Goal: Task Accomplishment & Management: Manage account settings

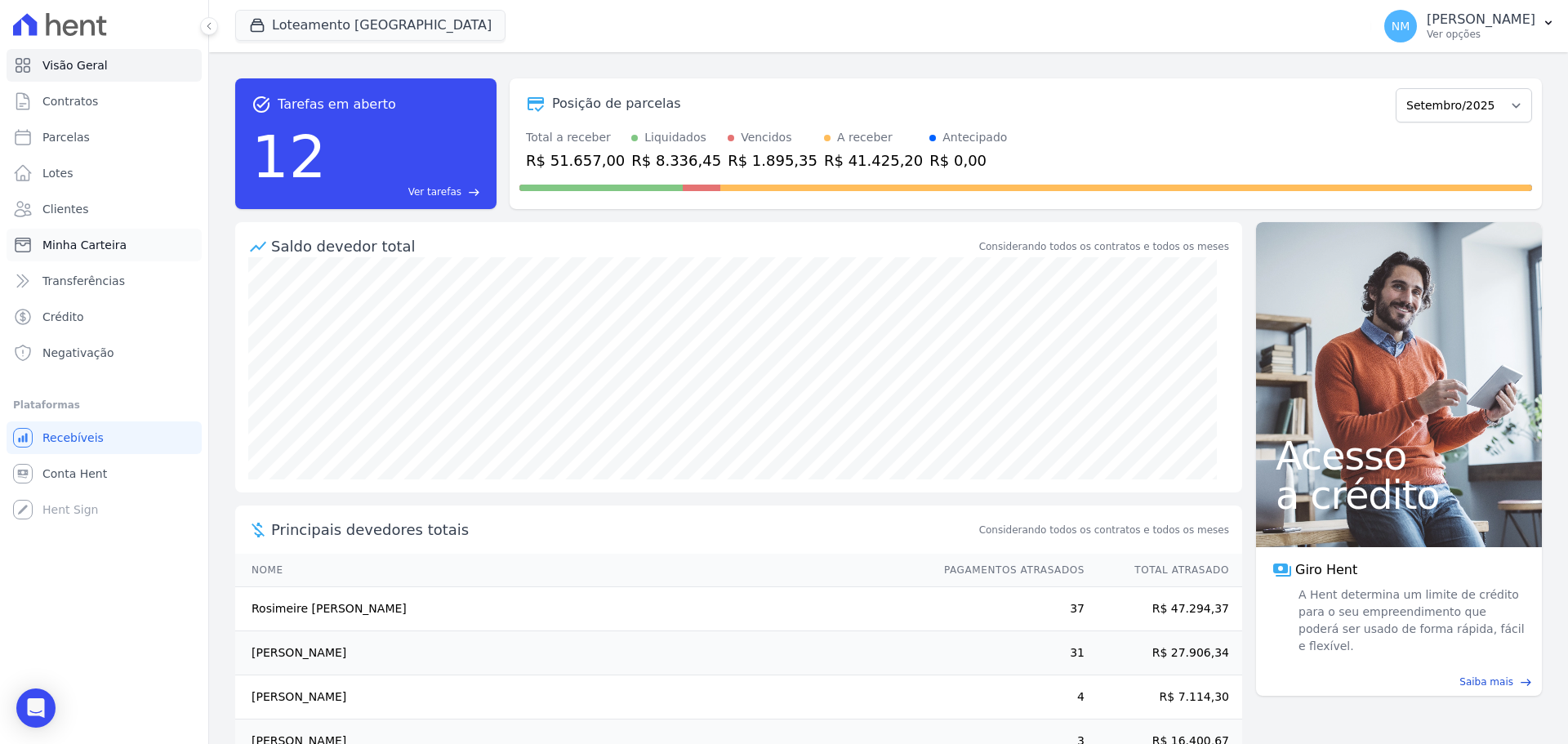
click at [83, 242] on span "Minha Carteira" at bounding box center [85, 245] width 84 height 16
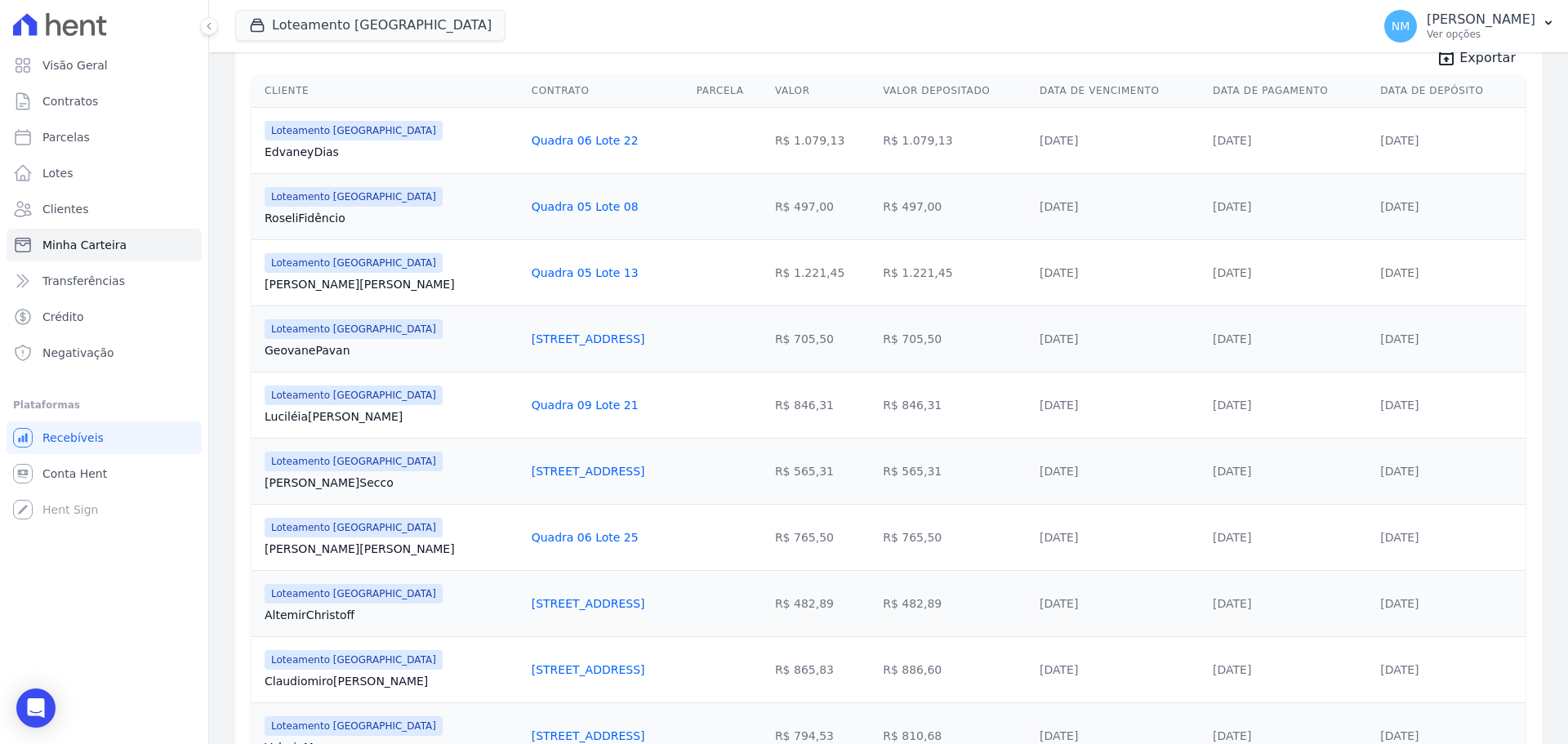
scroll to position [351, 0]
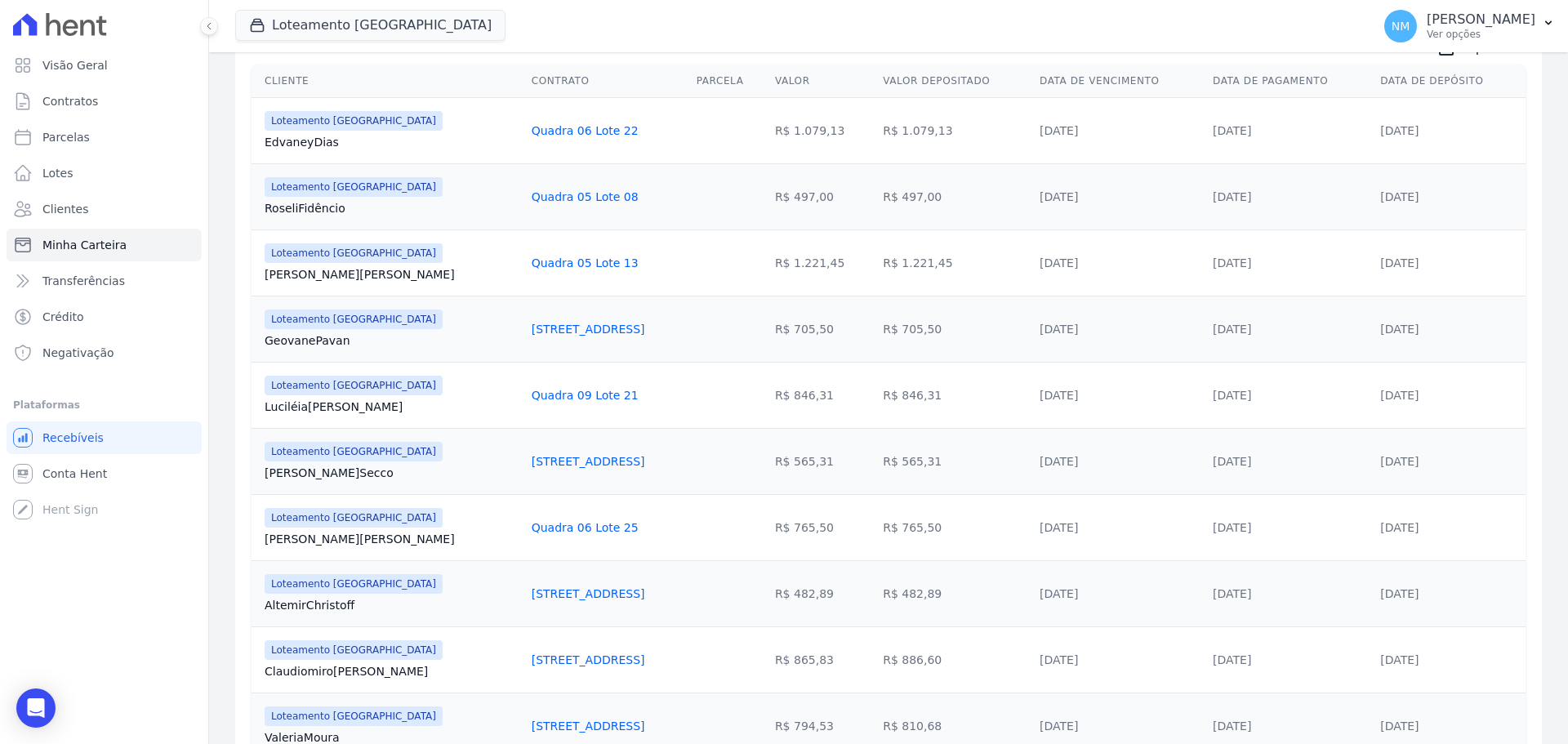
drag, startPoint x: 261, startPoint y: 414, endPoint x: 575, endPoint y: 386, distance: 315.2
click at [575, 386] on tr "Loteamento [GEOGRAPHIC_DATA] [GEOGRAPHIC_DATA] [PERSON_NAME] Quadra 09 Lote 21 …" at bounding box center [888, 394] width 1274 height 66
copy tr "[PERSON_NAME] Quadra 09 Lote 21"
drag, startPoint x: 264, startPoint y: 477, endPoint x: 564, endPoint y: 479, distance: 300.0
click at [564, 479] on tr "Loteamento [GEOGRAPHIC_DATA] Marcio Secco [STREET_ADDRESS] R$ 565,31 R$ 565,31 …" at bounding box center [888, 460] width 1274 height 66
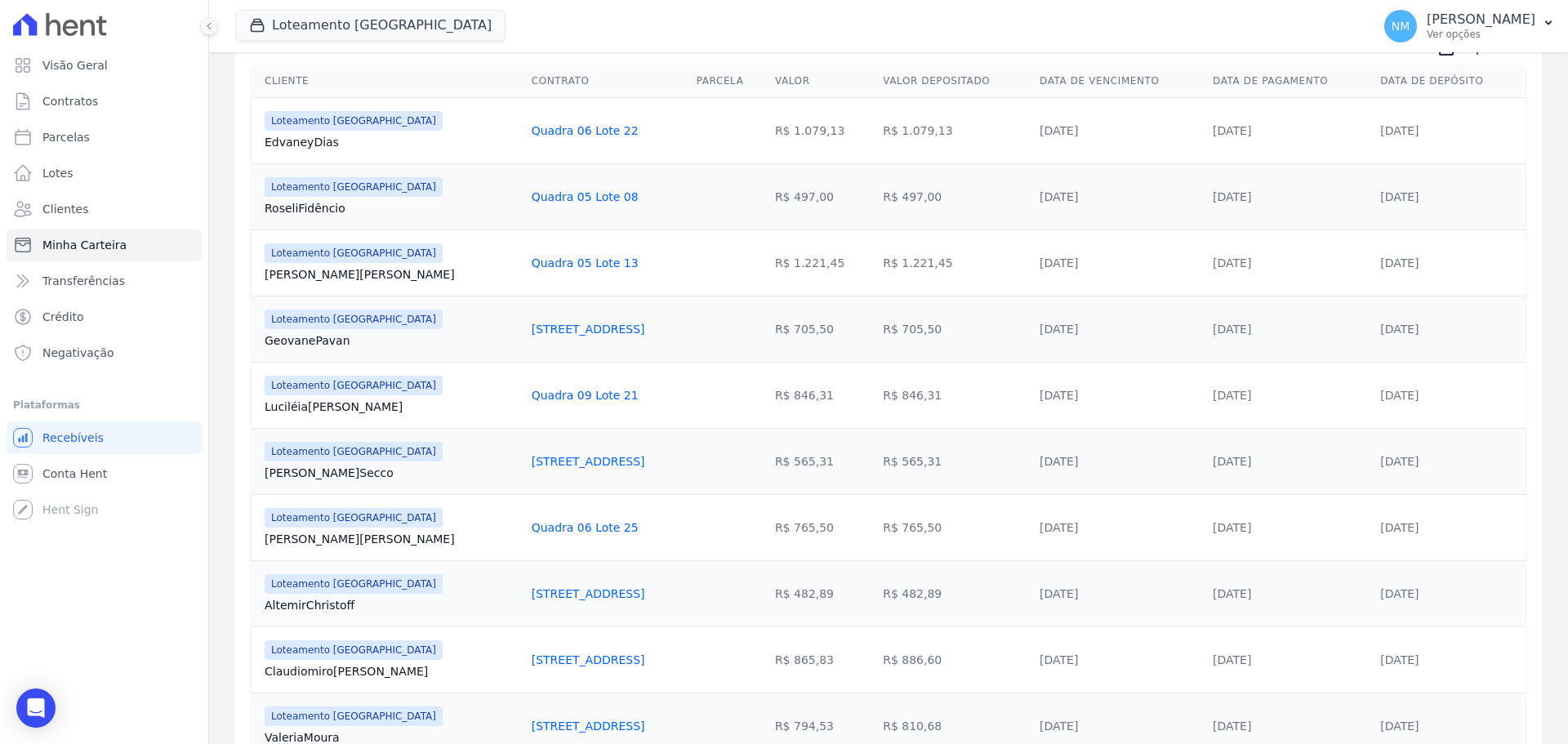
copy tr "[PERSON_NAME] Quadra 14 Lote 23"
drag, startPoint x: 261, startPoint y: 616, endPoint x: 582, endPoint y: 606, distance: 321.2
click at [582, 606] on tr "Loteamento [GEOGRAPHIC_DATA] [GEOGRAPHIC_DATA] Christoff Quadra 14 Lote 05 R$ 4…" at bounding box center [888, 593] width 1274 height 66
copy tr "[PERSON_NAME] Quadra 14 Lote 05"
